Goal: Find specific page/section

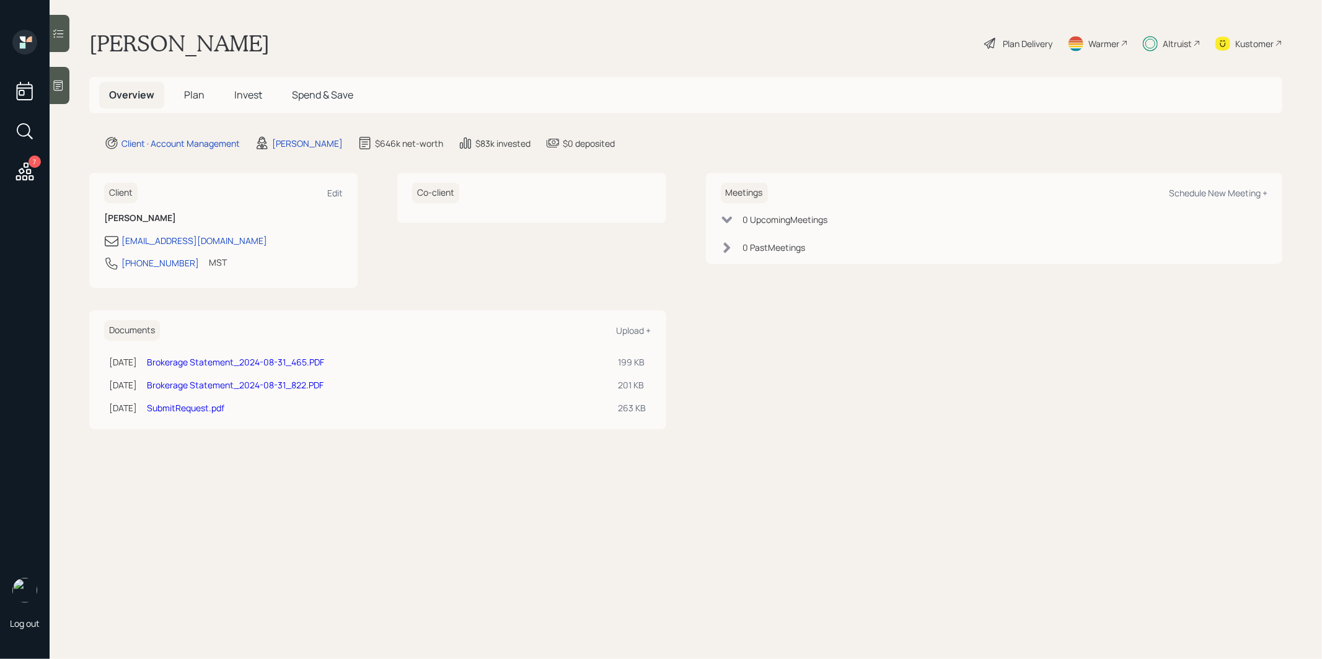
click at [190, 93] on span "Plan" at bounding box center [194, 95] width 20 height 14
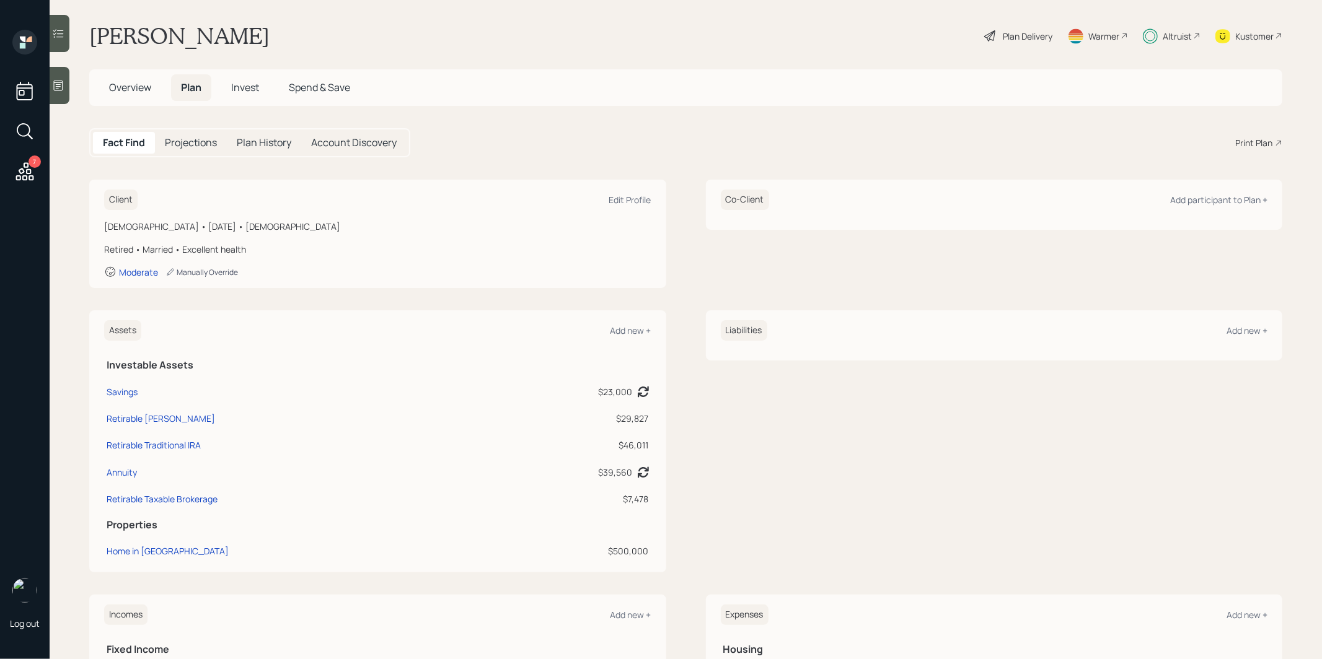
scroll to position [11, 0]
